Goal: Find specific page/section: Find specific page/section

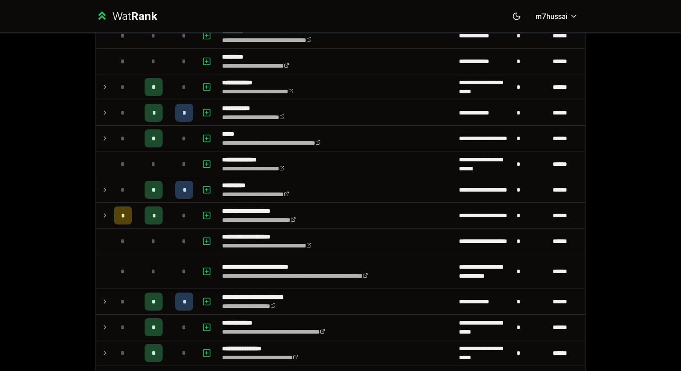
scroll to position [217, 0]
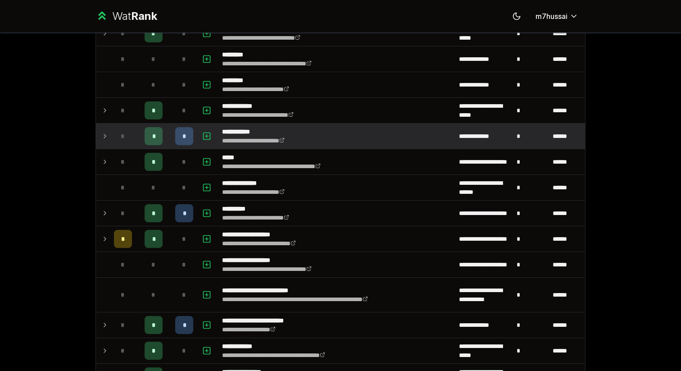
click at [102, 133] on icon at bounding box center [104, 136] width 7 height 11
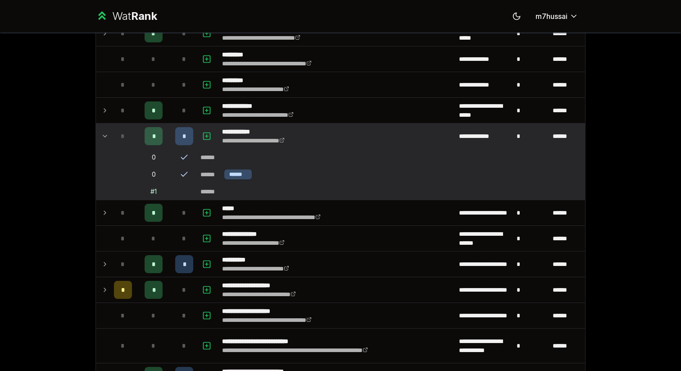
click at [107, 134] on icon at bounding box center [104, 136] width 7 height 11
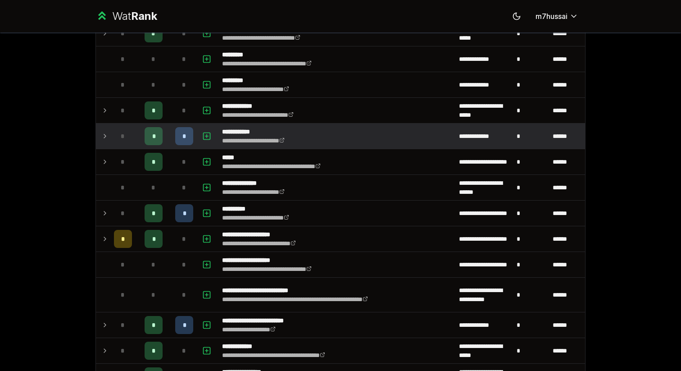
click at [107, 134] on icon at bounding box center [104, 136] width 7 height 11
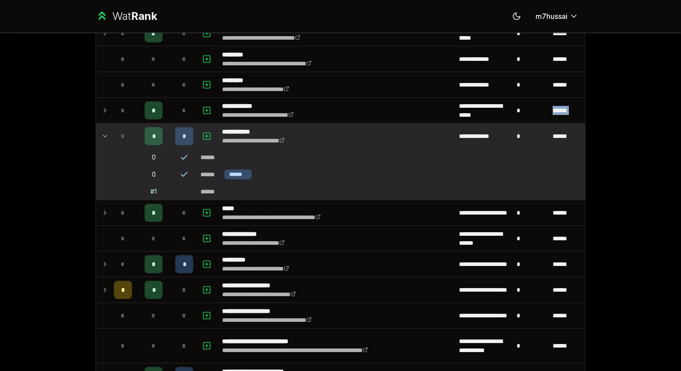
click at [107, 134] on icon at bounding box center [104, 136] width 7 height 11
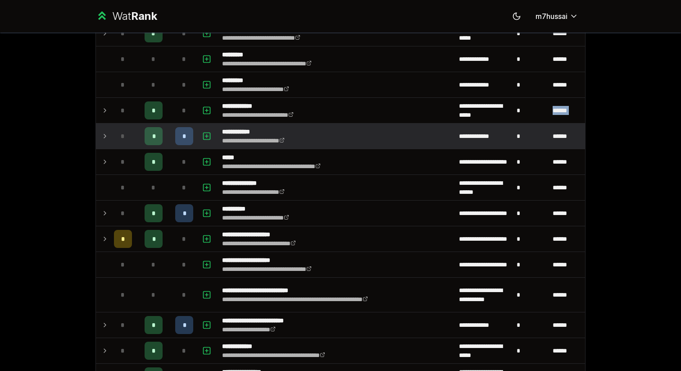
click at [107, 134] on icon at bounding box center [104, 136] width 7 height 11
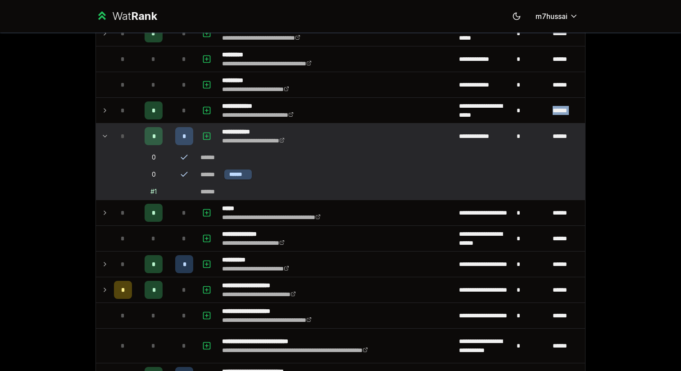
click at [107, 134] on icon at bounding box center [104, 136] width 7 height 11
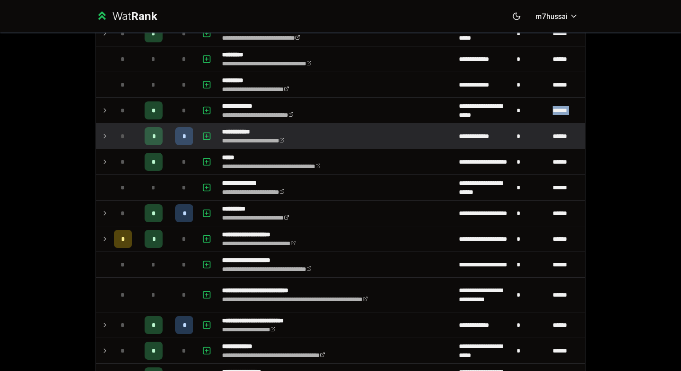
click at [107, 134] on icon at bounding box center [104, 136] width 7 height 11
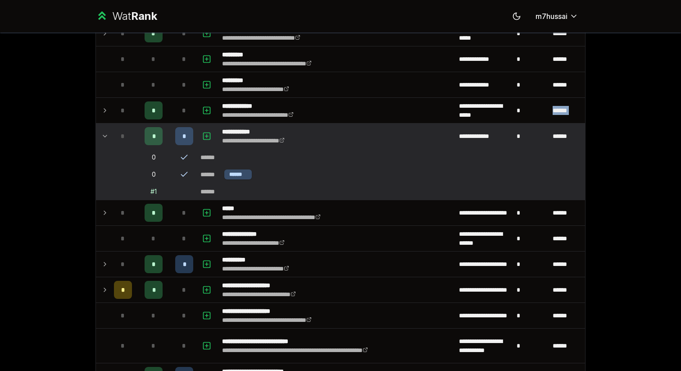
click at [107, 134] on icon at bounding box center [104, 136] width 7 height 11
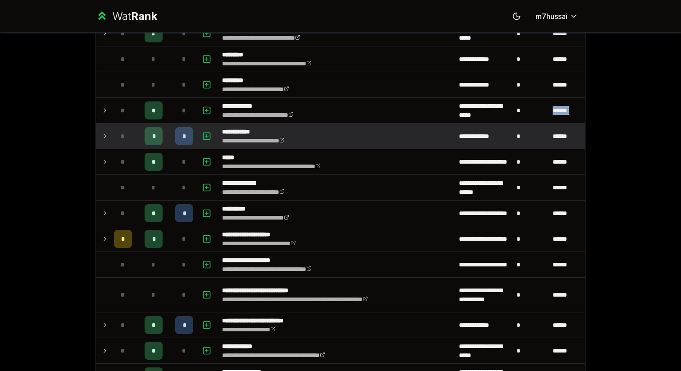
click at [107, 134] on icon at bounding box center [104, 136] width 7 height 11
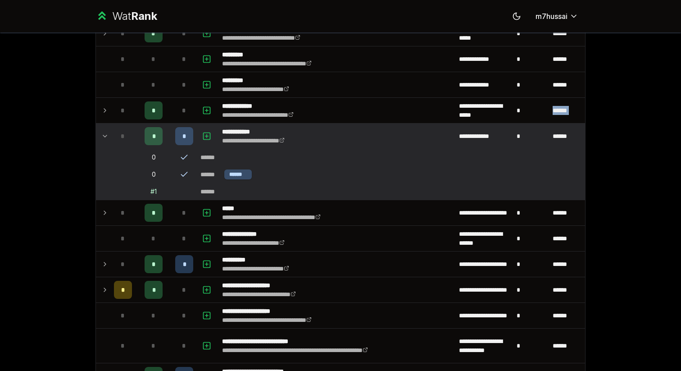
click at [107, 134] on icon at bounding box center [104, 136] width 7 height 11
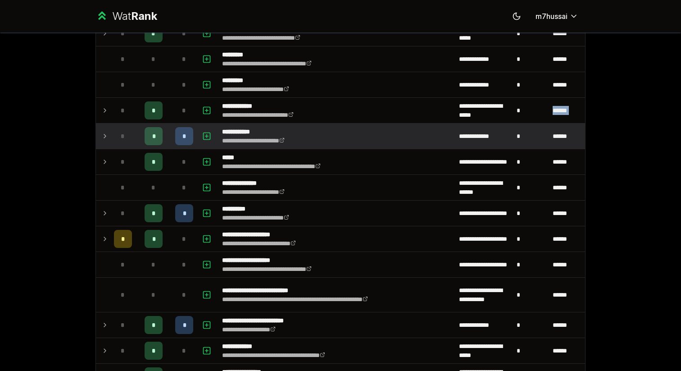
click at [107, 134] on icon at bounding box center [104, 136] width 7 height 11
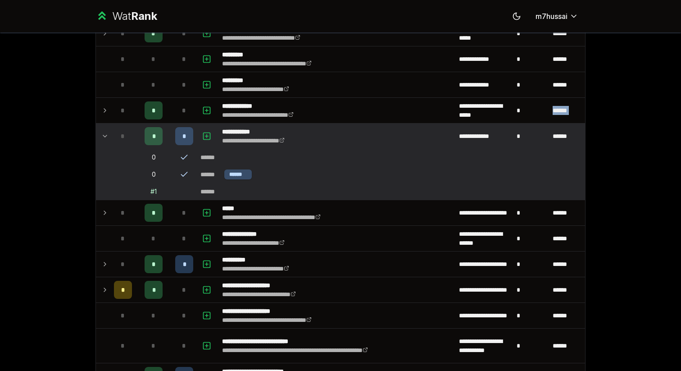
click at [107, 135] on icon at bounding box center [104, 136] width 7 height 11
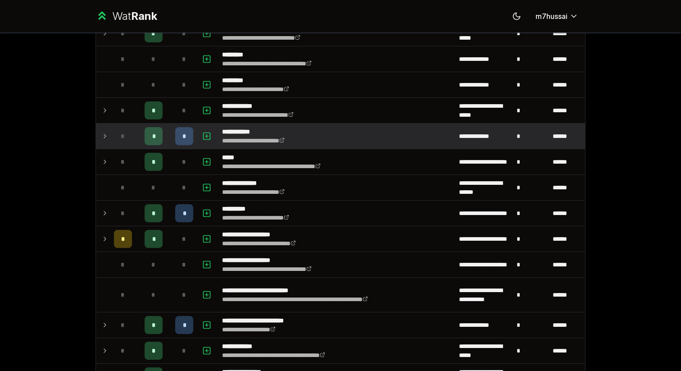
click at [107, 135] on icon at bounding box center [104, 136] width 7 height 11
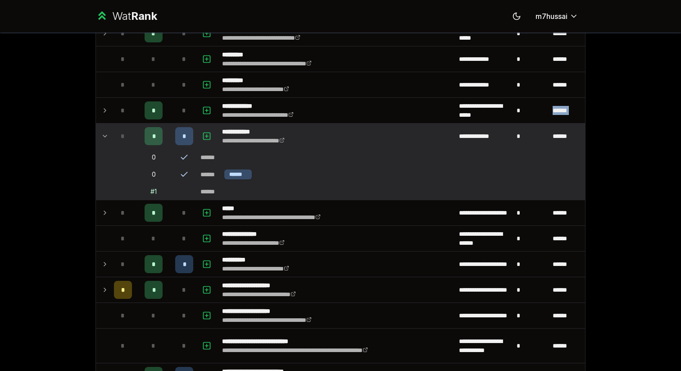
click at [107, 135] on icon at bounding box center [104, 136] width 7 height 11
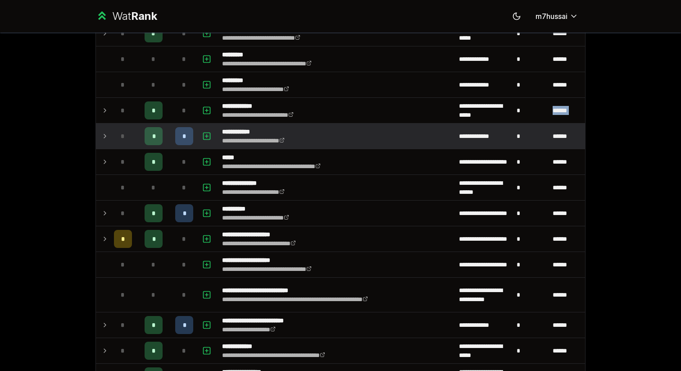
click at [107, 135] on icon at bounding box center [104, 136] width 7 height 11
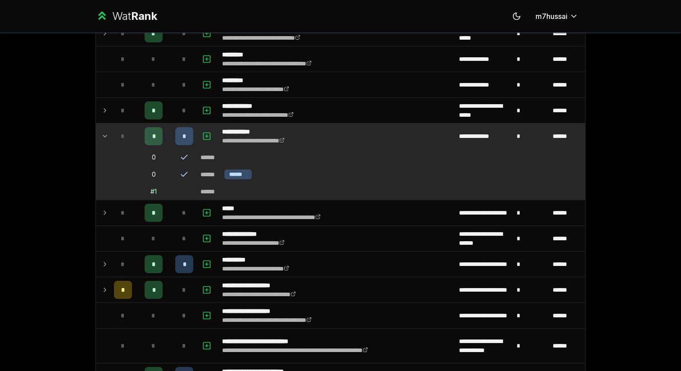
click at [107, 135] on icon at bounding box center [104, 136] width 7 height 11
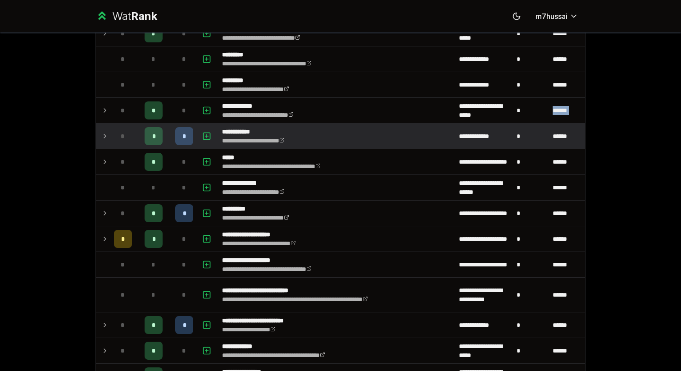
click at [107, 135] on icon at bounding box center [104, 136] width 7 height 11
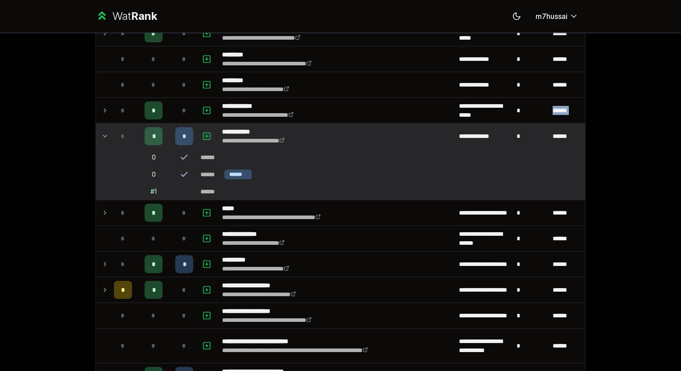
click at [107, 135] on icon at bounding box center [104, 136] width 7 height 11
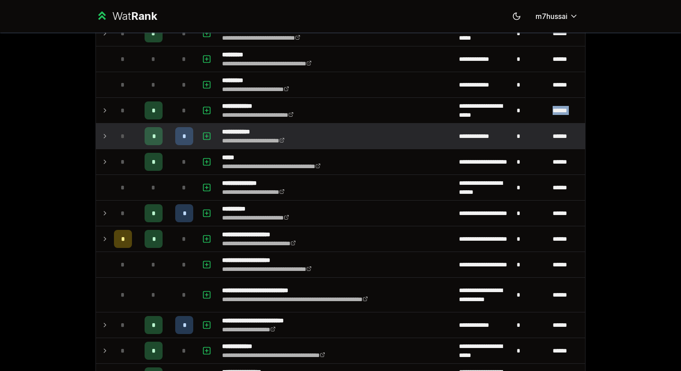
click at [107, 135] on icon at bounding box center [104, 136] width 7 height 11
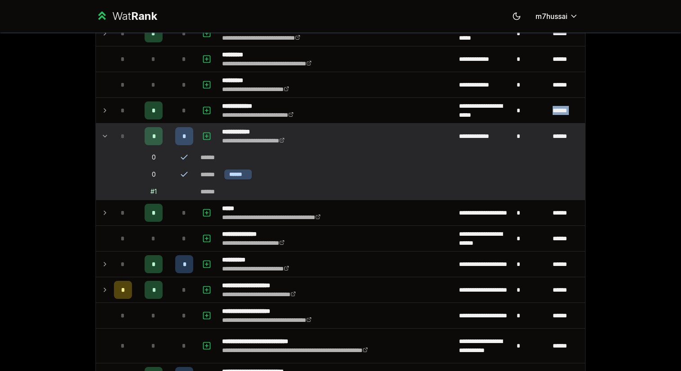
click at [107, 135] on icon at bounding box center [104, 136] width 7 height 11
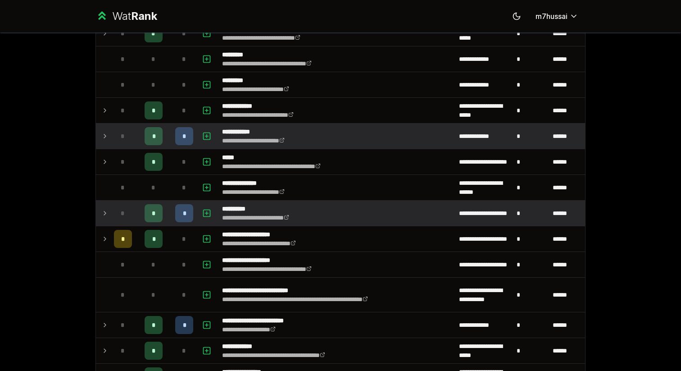
click at [112, 209] on td "*" at bounding box center [122, 212] width 25 height 25
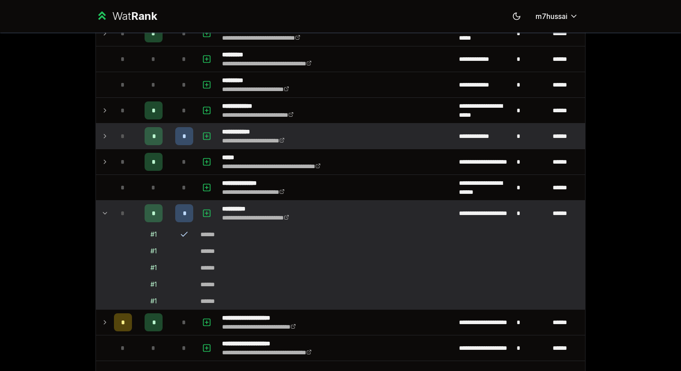
click at [112, 209] on td "*" at bounding box center [122, 212] width 25 height 25
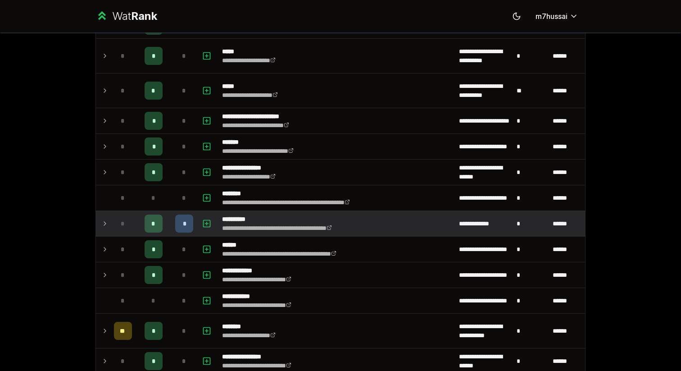
click at [114, 220] on div "*" at bounding box center [123, 223] width 18 height 18
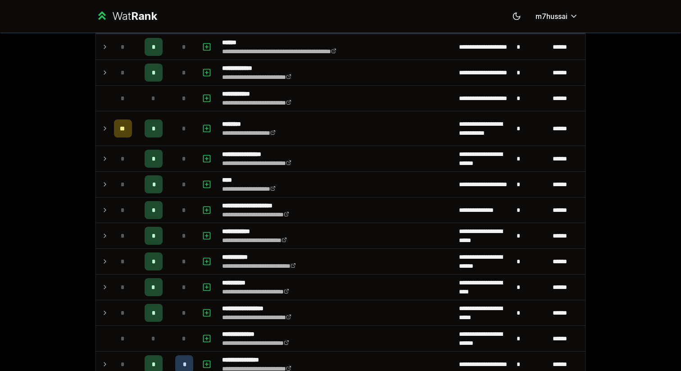
scroll to position [1210, 0]
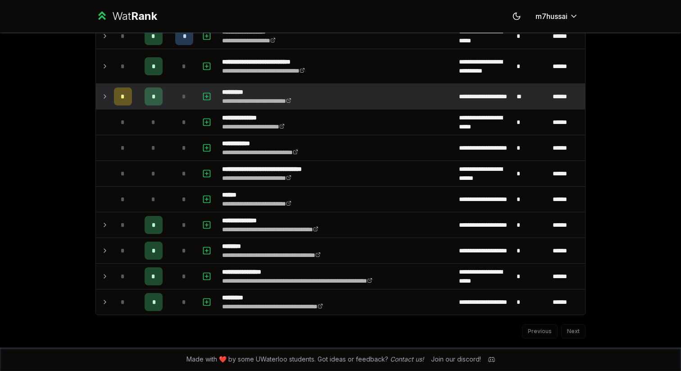
click at [102, 100] on icon at bounding box center [104, 96] width 7 height 11
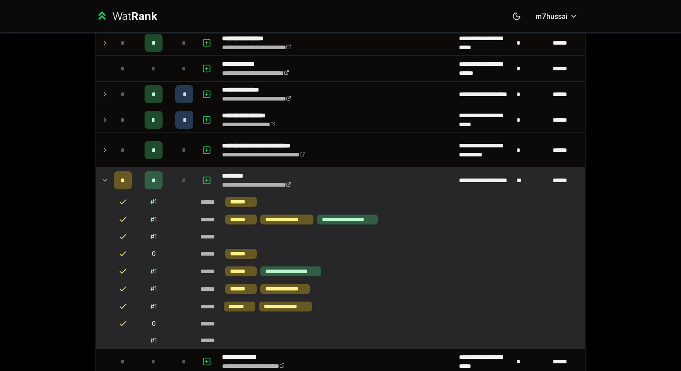
click at [108, 114] on td at bounding box center [103, 119] width 14 height 25
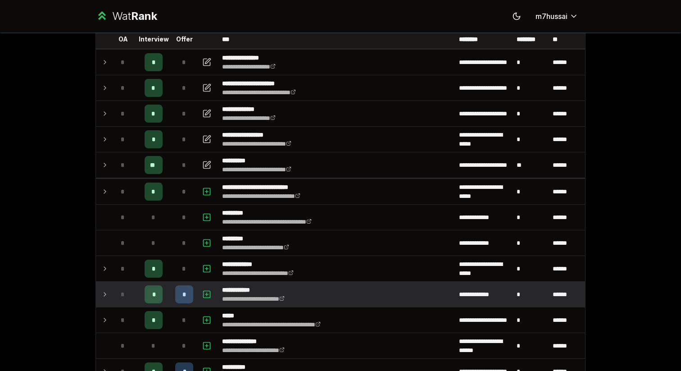
scroll to position [0, 0]
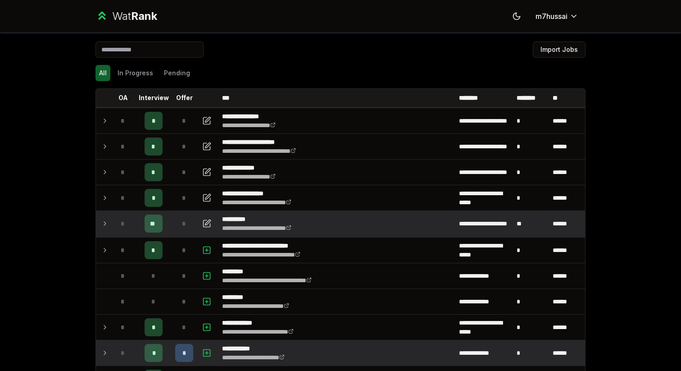
click at [130, 223] on div "*" at bounding box center [123, 223] width 18 height 18
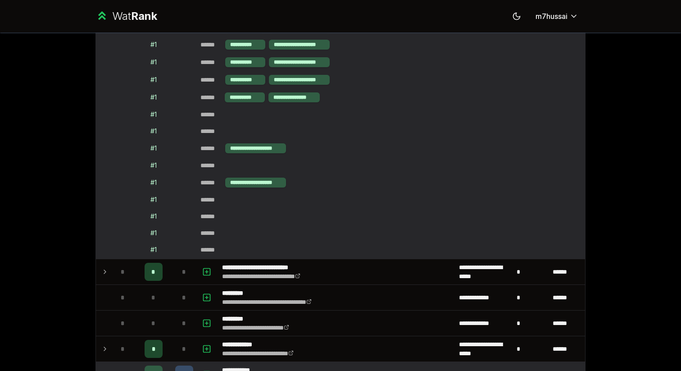
scroll to position [296, 0]
